Goal: Transaction & Acquisition: Download file/media

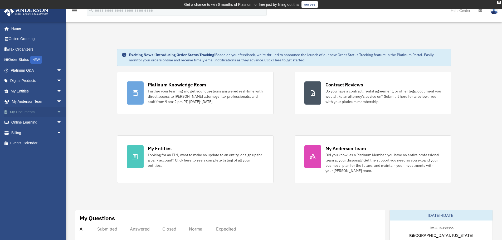
click at [45, 110] on link "My Documents arrow_drop_down" at bounding box center [37, 112] width 66 height 11
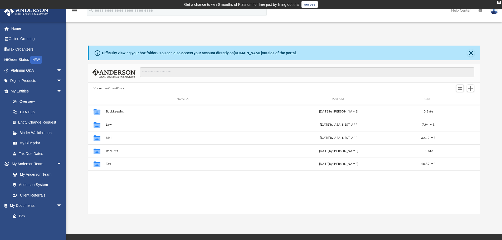
scroll to position [116, 388]
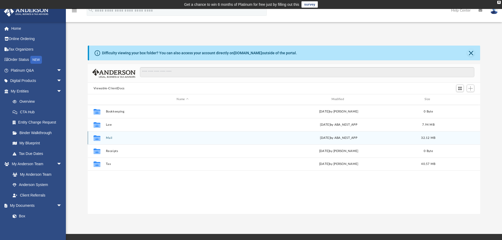
click at [99, 139] on icon "grid" at bounding box center [97, 138] width 7 height 4
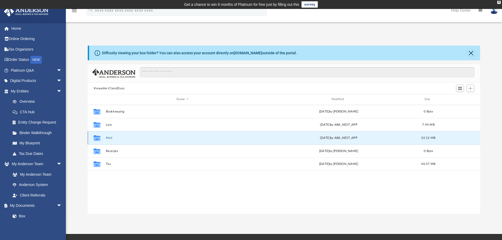
click at [109, 137] on button "Mail" at bounding box center [183, 137] width 154 height 3
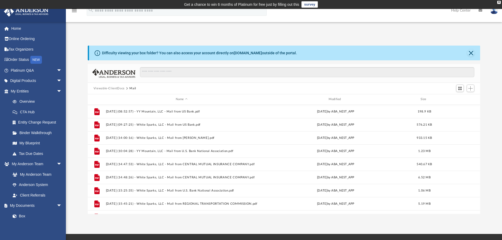
scroll to position [102, 0]
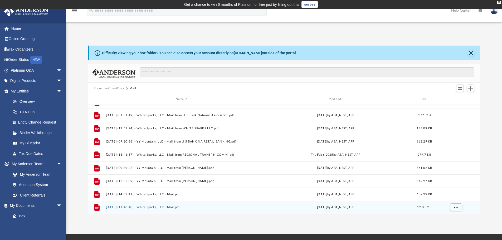
click at [137, 207] on button "2025.10.02 (11:48:40) - White Sparks, LLC - Mail.pdf" at bounding box center [182, 207] width 152 height 3
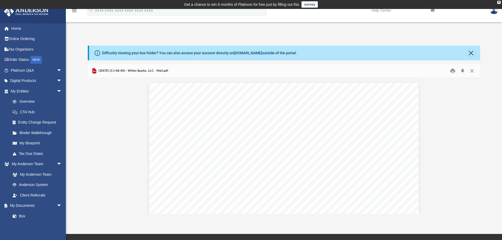
scroll to position [849, 0]
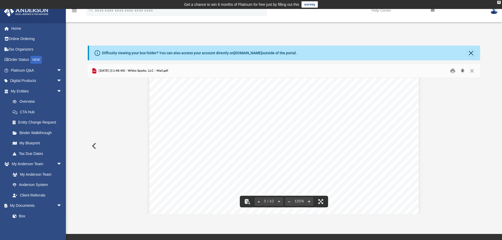
click at [462, 68] on button "Download" at bounding box center [462, 71] width 9 height 8
click at [471, 70] on button "Close" at bounding box center [471, 71] width 9 height 8
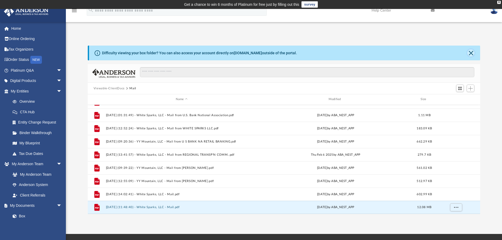
click at [474, 52] on button "Close" at bounding box center [470, 52] width 7 height 7
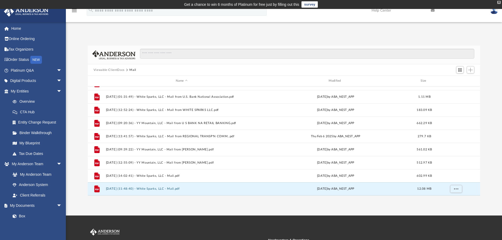
click at [500, 2] on div "X" at bounding box center [498, 2] width 3 height 3
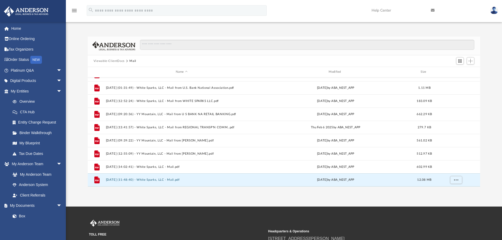
click at [493, 13] on img at bounding box center [494, 11] width 8 height 8
click at [399, 45] on link "Logout" at bounding box center [415, 46] width 53 height 11
